Goal: Information Seeking & Learning: Learn about a topic

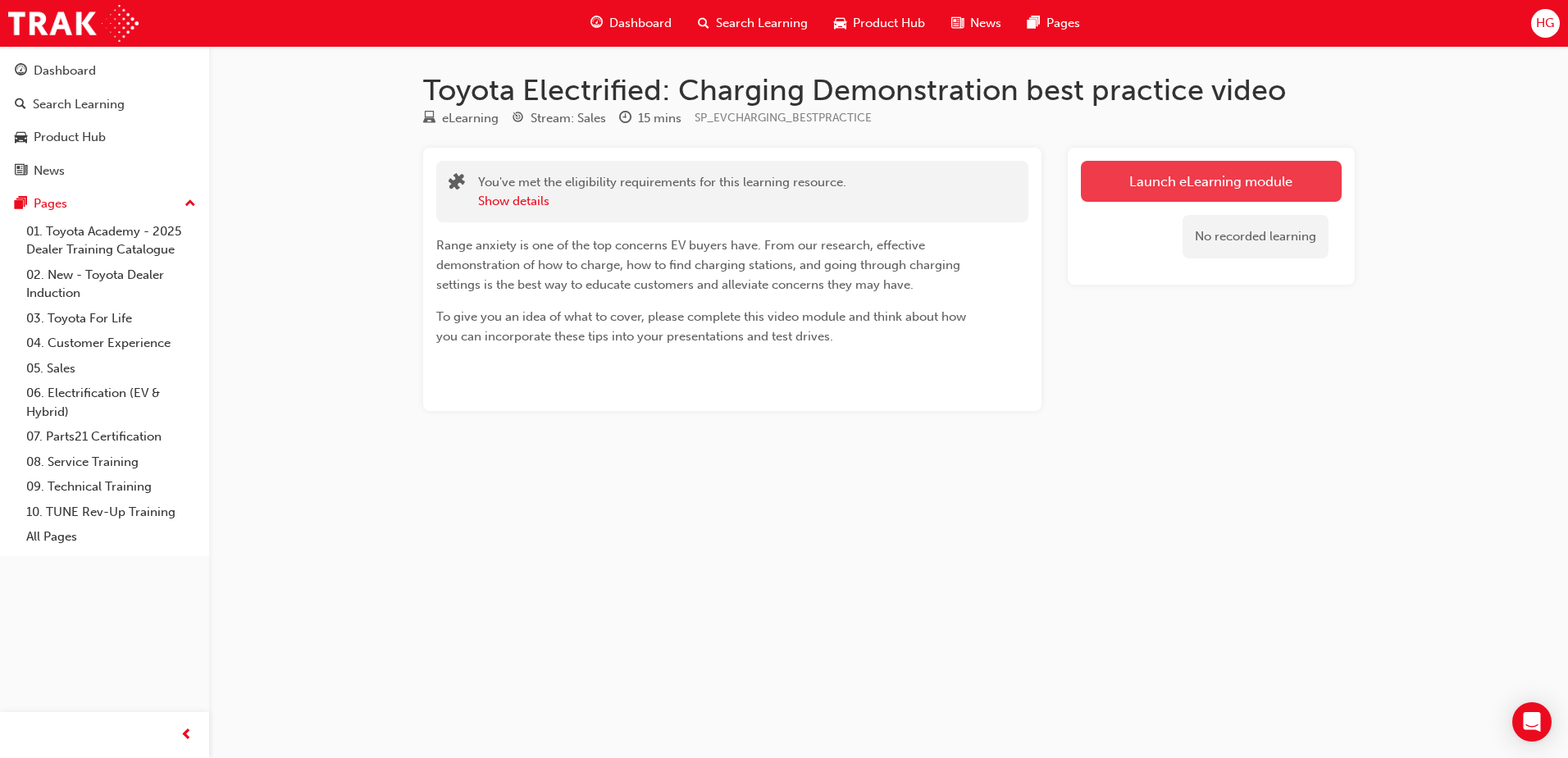
click at [1135, 181] on link "Launch eLearning module" at bounding box center [1211, 181] width 261 height 41
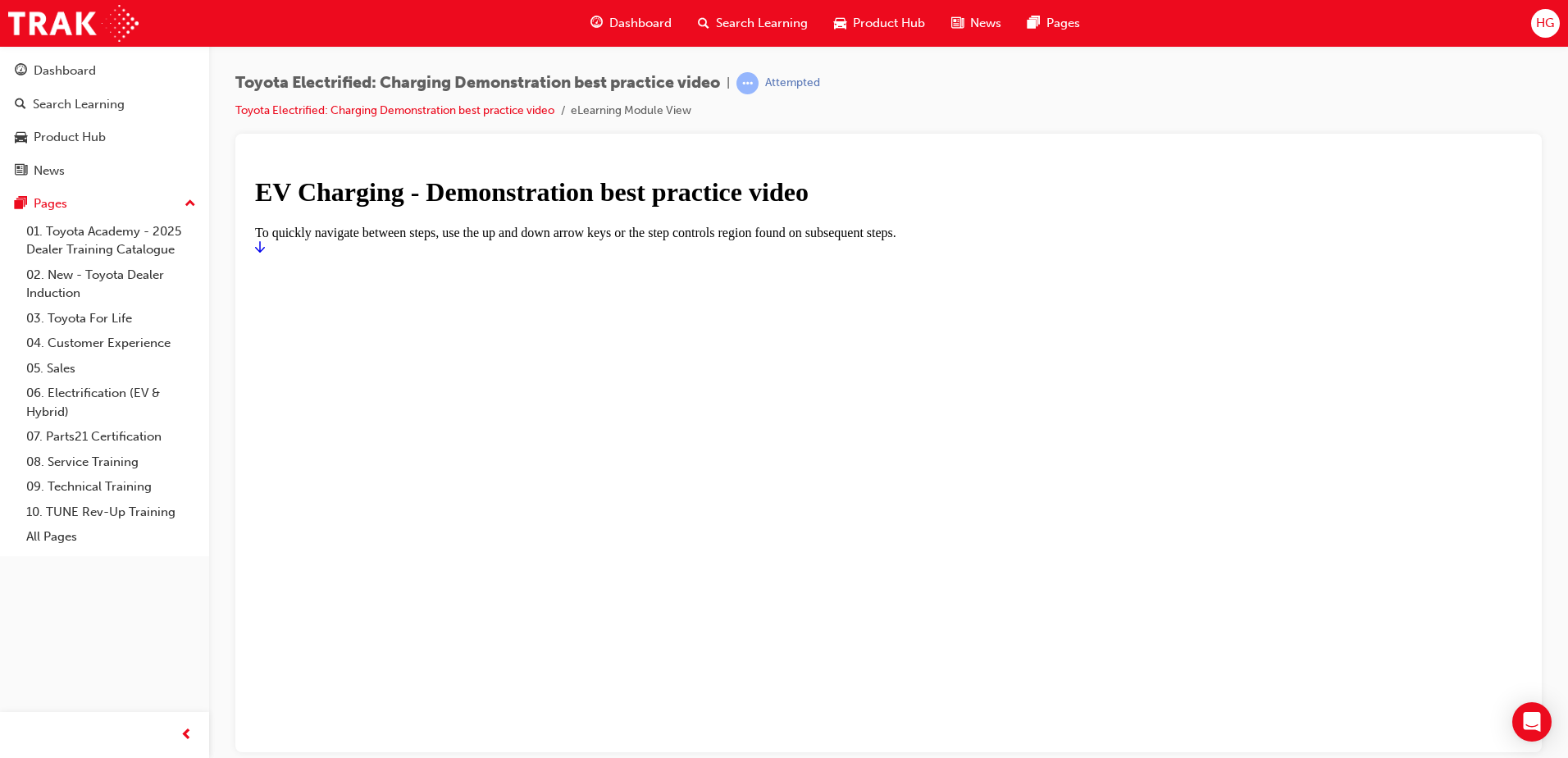
click at [265, 252] on icon "Start" at bounding box center [259, 245] width 10 height 13
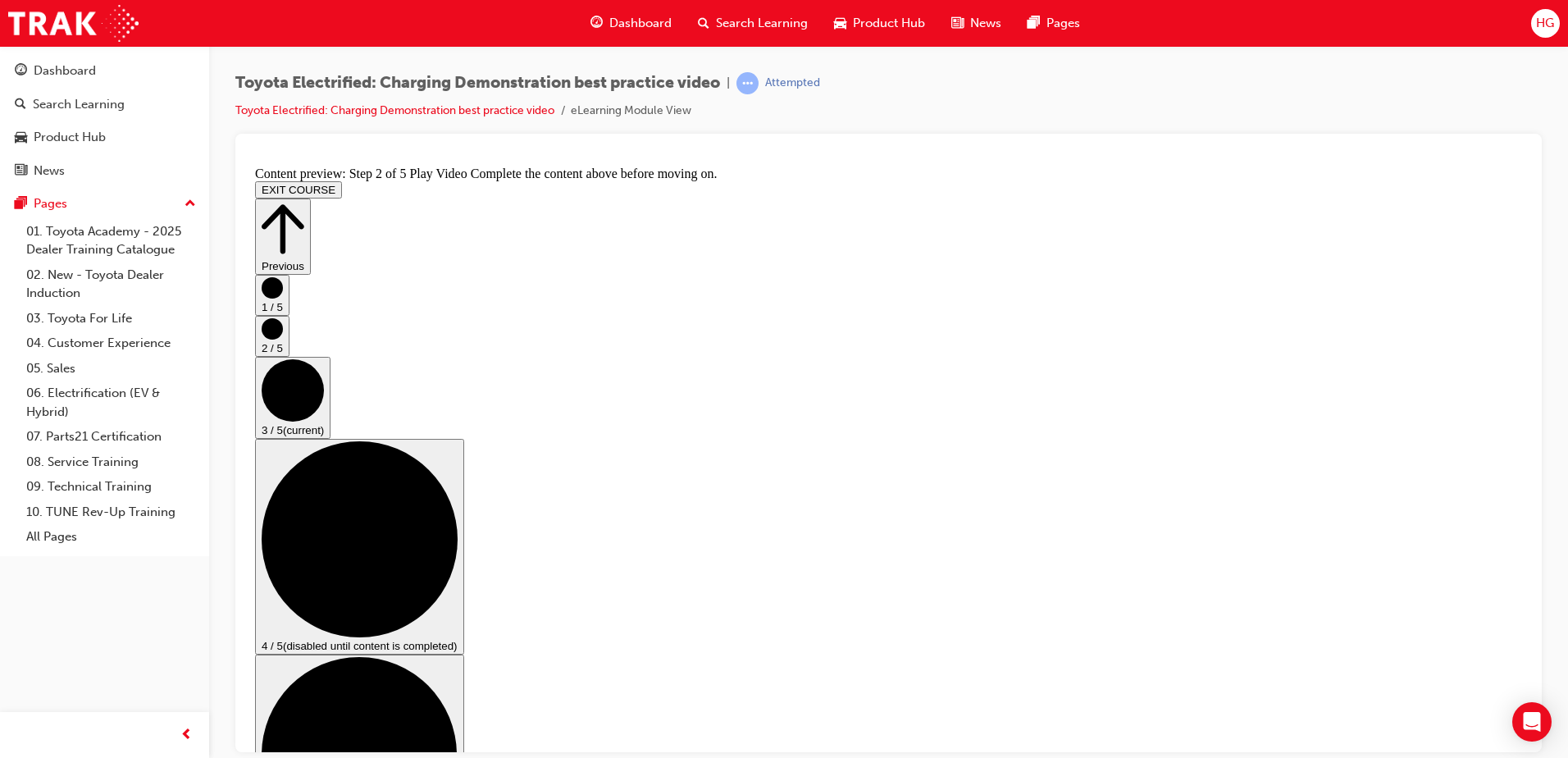
scroll to position [164, 0]
checkbox input "true"
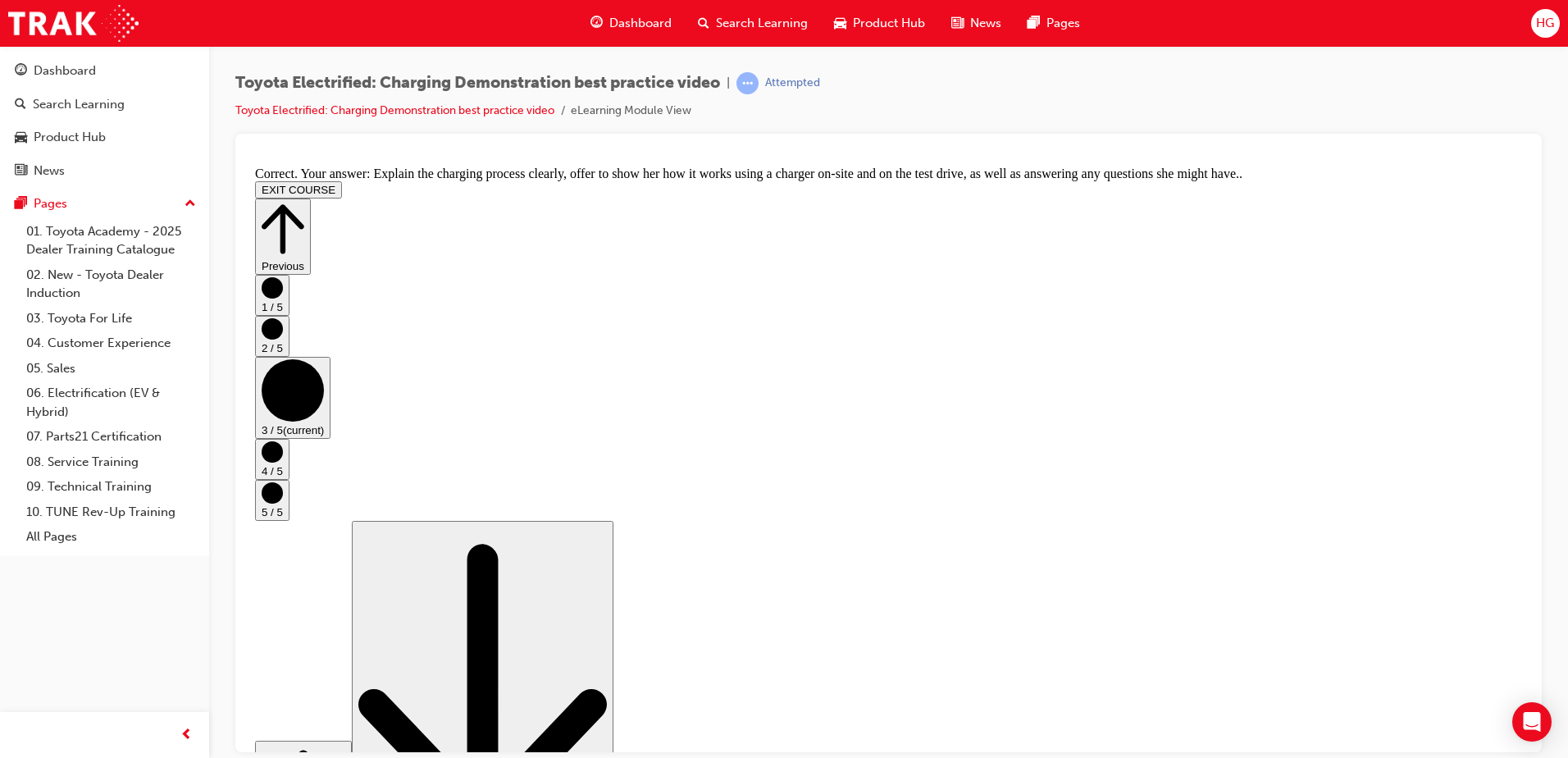
scroll to position [300, 0]
